Goal: Task Accomplishment & Management: Manage account settings

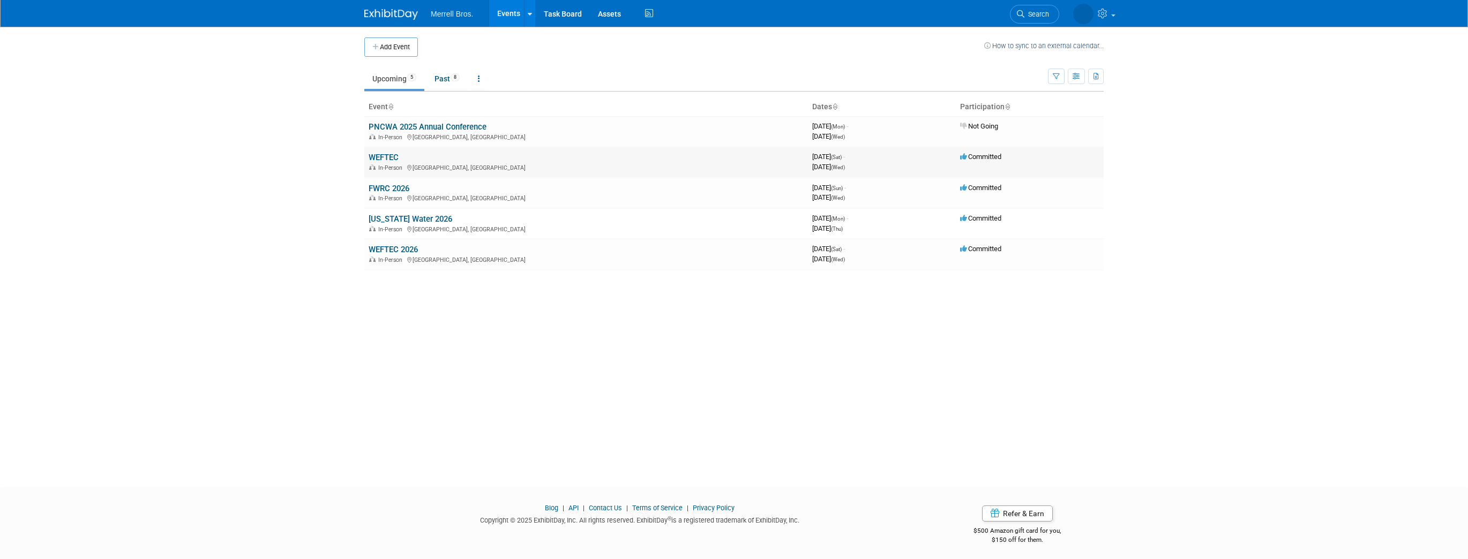
click at [392, 155] on link "WEFTEC" at bounding box center [384, 158] width 30 height 10
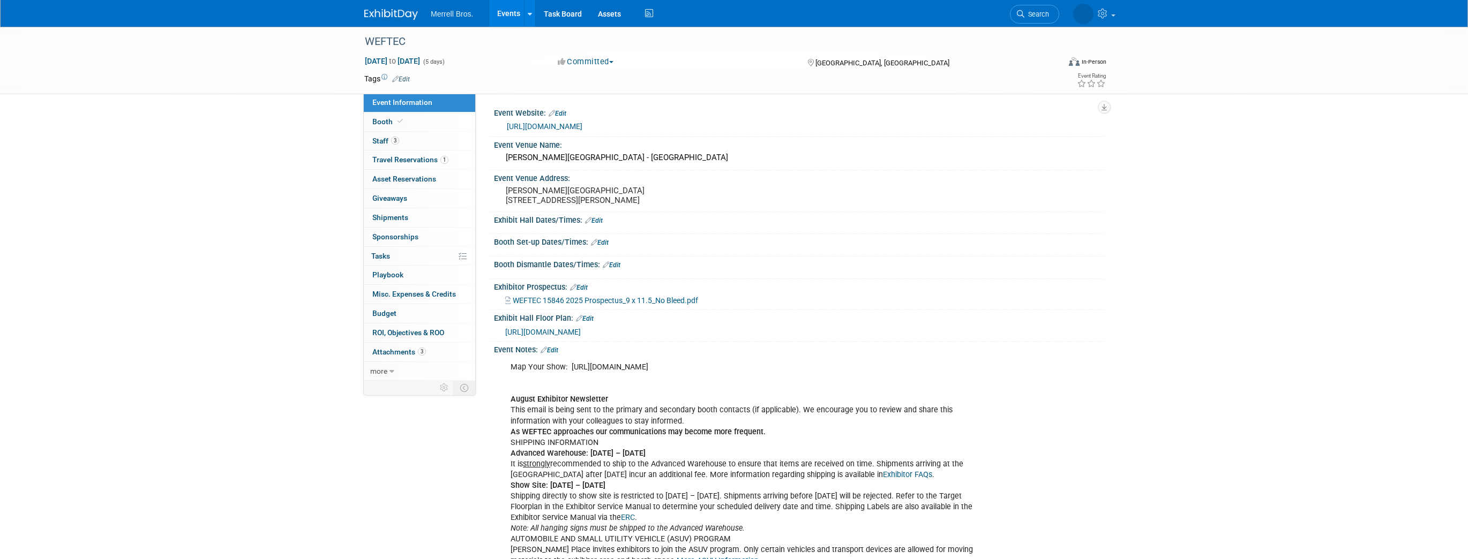
click at [557, 354] on link "Edit" at bounding box center [550, 351] width 18 height 8
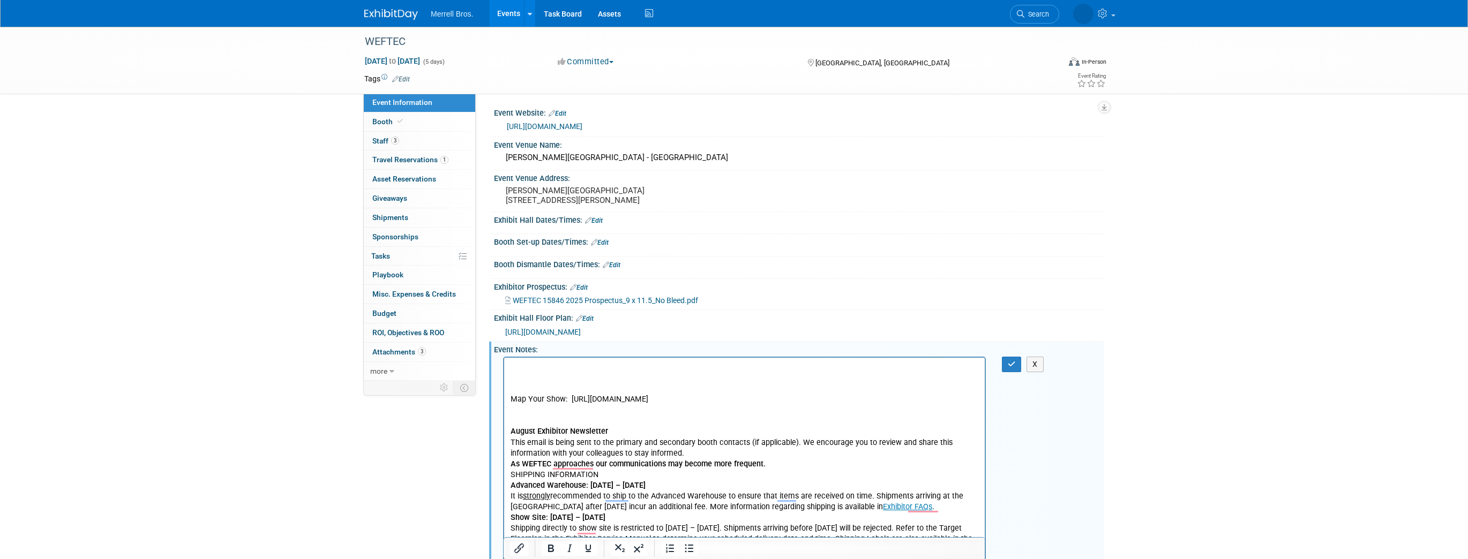
paste body "To enrich screen reader interactions, please activate Accessibility in Grammarl…"
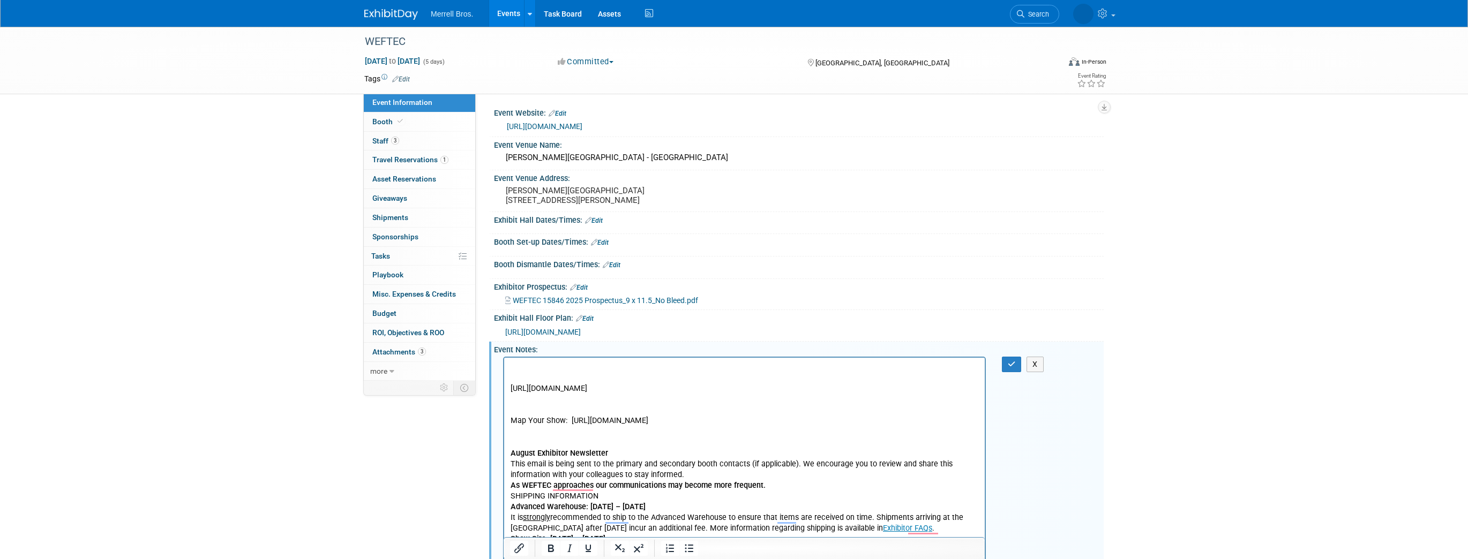
click at [534, 373] on p "To enrich screen reader interactions, please activate Accessibility in Grammarl…" at bounding box center [745, 378] width 468 height 11
click at [1014, 368] on icon "button" at bounding box center [1012, 365] width 8 height 8
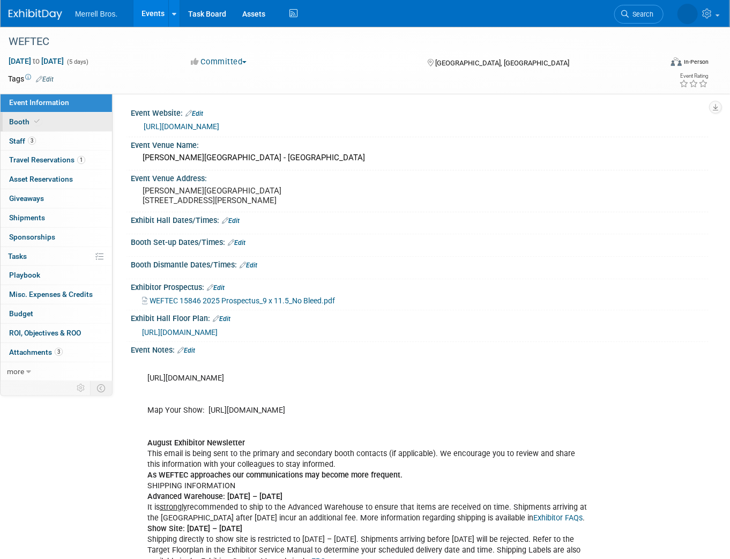
click at [21, 121] on span "Booth" at bounding box center [25, 121] width 33 height 9
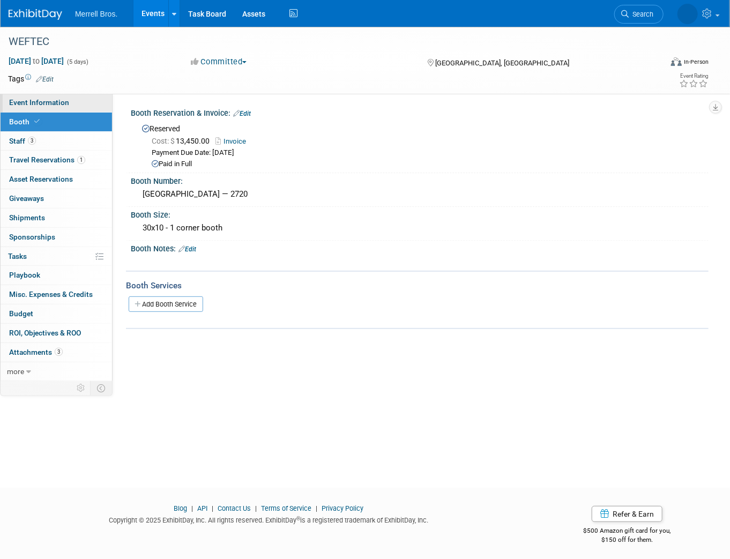
click at [21, 101] on span "Event Information" at bounding box center [39, 102] width 60 height 9
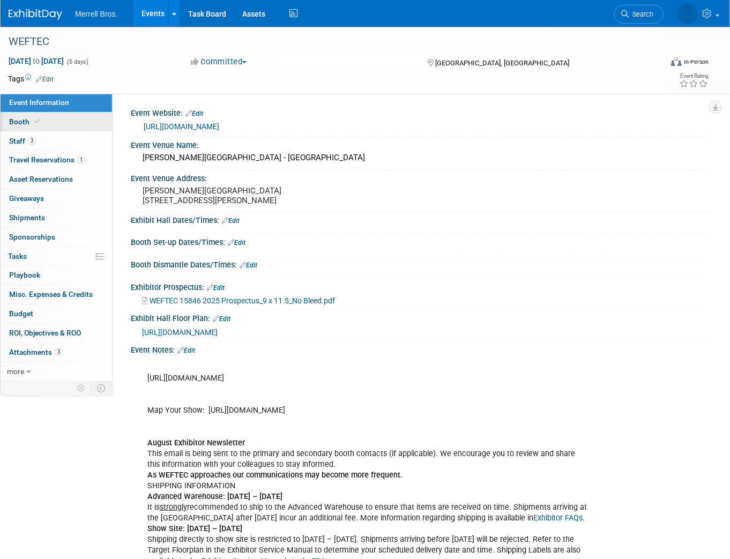
click at [20, 116] on link "Booth" at bounding box center [56, 122] width 111 height 19
